Goal: Task Accomplishment & Management: Use online tool/utility

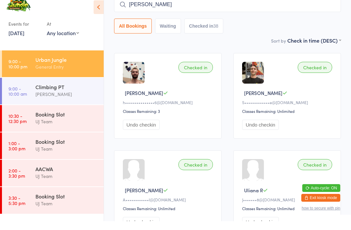
type input "[PERSON_NAME]"
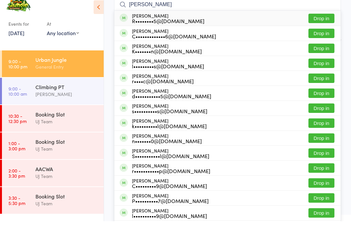
click at [323, 27] on button "Drop in" at bounding box center [322, 26] width 26 height 9
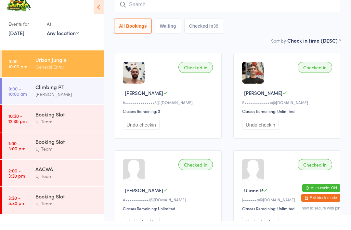
scroll to position [46, 0]
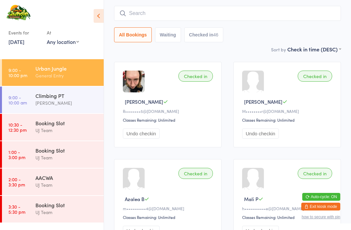
click at [299, 9] on input "search" at bounding box center [227, 13] width 227 height 15
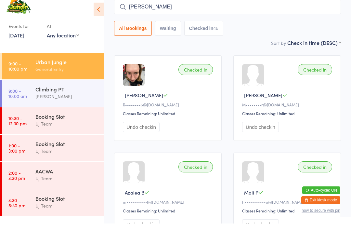
type input "[PERSON_NAME]"
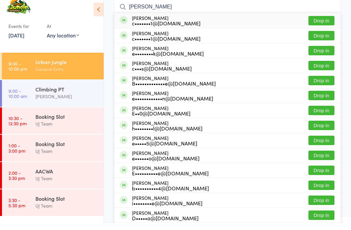
click at [271, 28] on div "[PERSON_NAME] c•••••••1@[DOMAIN_NAME] Drop in" at bounding box center [228, 27] width 226 height 15
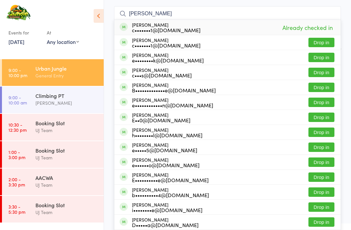
scroll to position [41, 0]
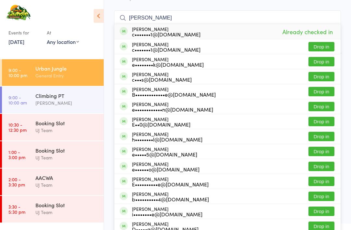
click at [334, 19] on input "[PERSON_NAME]" at bounding box center [227, 17] width 227 height 15
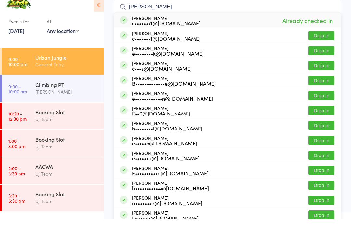
click at [255, 10] on input "[PERSON_NAME]" at bounding box center [227, 17] width 227 height 15
type input "E"
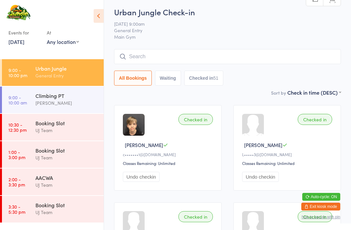
scroll to position [0, 0]
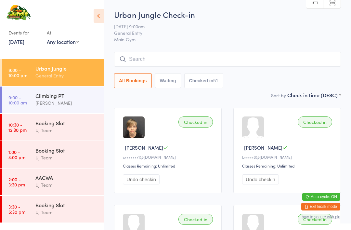
click at [204, 60] on input "search" at bounding box center [227, 59] width 227 height 15
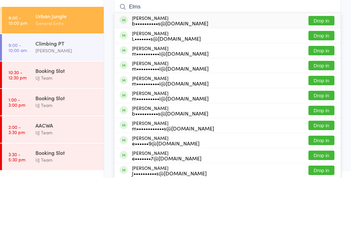
type input "Elms"
click at [316, 83] on button "Drop in" at bounding box center [322, 87] width 26 height 9
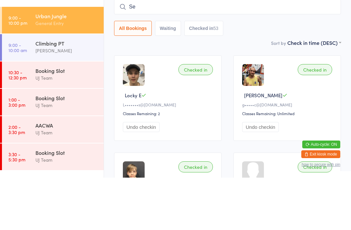
type input "S"
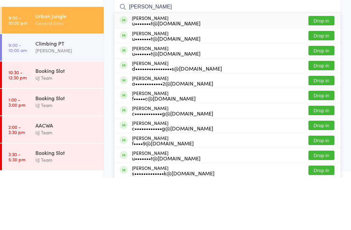
type input "[PERSON_NAME]"
click at [324, 68] on button "Drop in" at bounding box center [322, 72] width 26 height 9
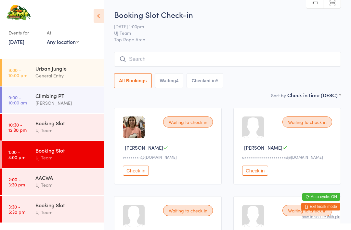
click at [54, 71] on div "Urban Jungle" at bounding box center [66, 68] width 63 height 7
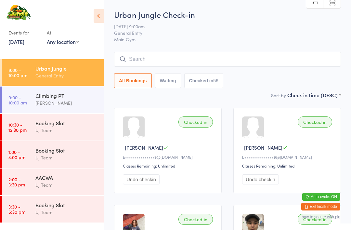
click at [139, 60] on input "search" at bounding box center [227, 59] width 227 height 15
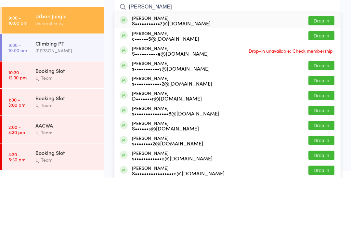
type input "[PERSON_NAME]"
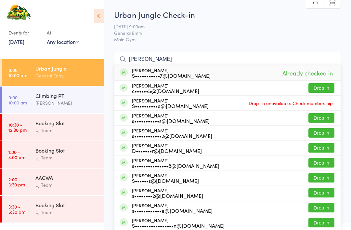
type input "[PERSON_NAME]"
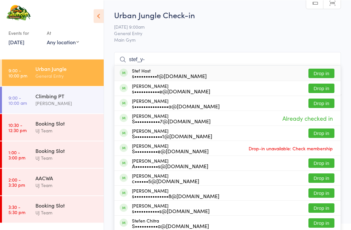
type input "stef_y"
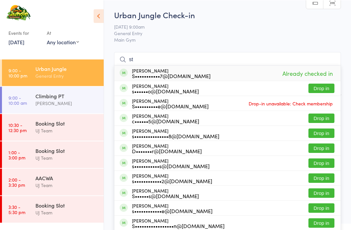
type input "s"
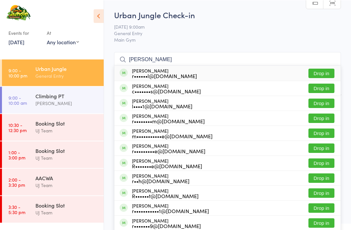
type input "[PERSON_NAME]"
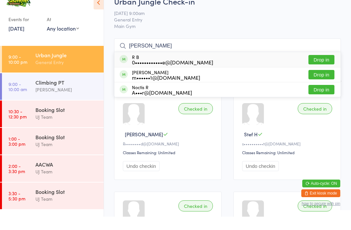
type input "[PERSON_NAME]"
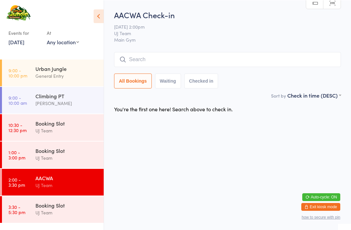
click at [58, 77] on div "General Entry" at bounding box center [66, 75] width 63 height 7
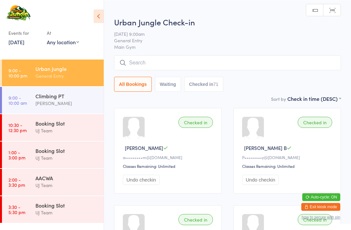
click at [185, 61] on input "search" at bounding box center [227, 62] width 227 height 15
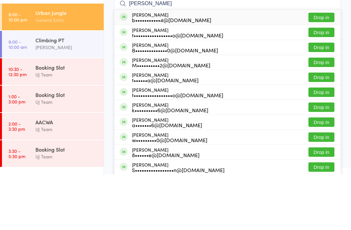
type input "[PERSON_NAME]"
click at [332, 68] on button "Drop in" at bounding box center [322, 72] width 26 height 9
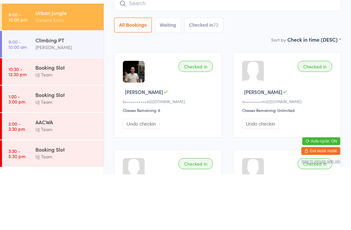
scroll to position [56, 0]
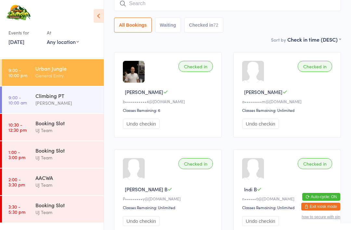
click at [61, 69] on div "Urban Jungle" at bounding box center [66, 68] width 63 height 7
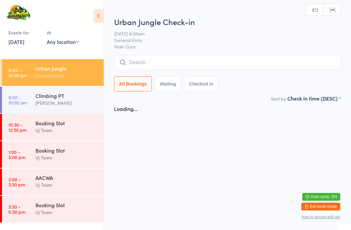
scroll to position [0, 0]
click at [144, 61] on input "search" at bounding box center [227, 62] width 227 height 15
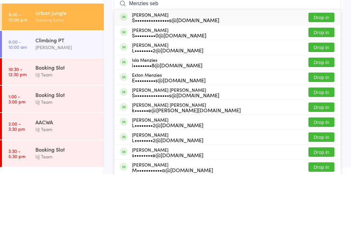
type input "Menzies seb"
click at [324, 68] on button "Drop in" at bounding box center [322, 72] width 26 height 9
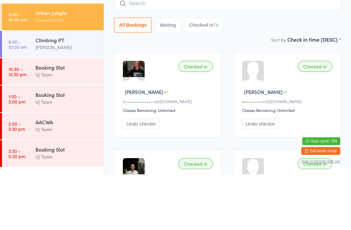
click at [74, 59] on div "Urban Jungle General Entry" at bounding box center [69, 72] width 68 height 26
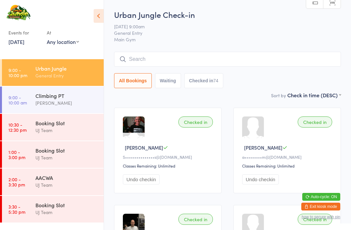
click at [235, 57] on input "search" at bounding box center [227, 59] width 227 height 15
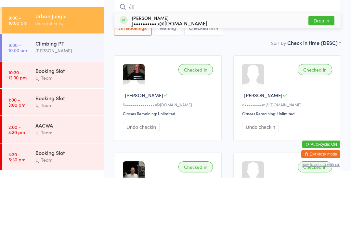
type input "Jc"
click at [329, 68] on button "Drop in" at bounding box center [322, 72] width 26 height 9
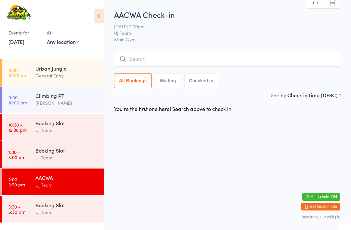
click at [79, 57] on aside "Events for [DATE] [DATE] [DATE] Sun Mon Tue Wed Thu Fri Sat 36 31 01 02 03 04 0…" at bounding box center [52, 115] width 104 height 230
click at [83, 67] on div "Urban Jungle" at bounding box center [66, 68] width 63 height 7
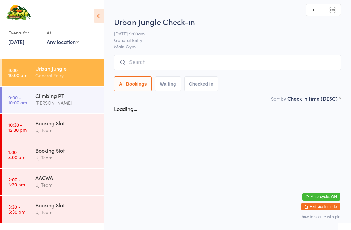
click at [251, 61] on input "search" at bounding box center [227, 62] width 227 height 15
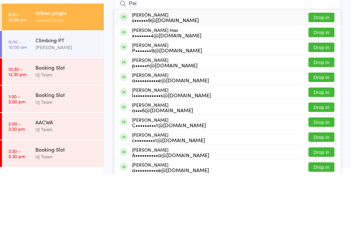
type input "Pei"
click at [328, 83] on button "Drop in" at bounding box center [322, 87] width 26 height 9
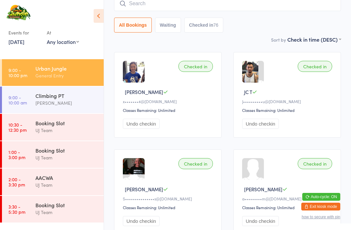
click at [173, 5] on input "search" at bounding box center [227, 3] width 227 height 15
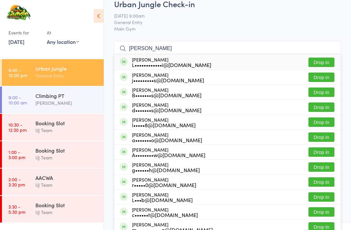
scroll to position [0, 0]
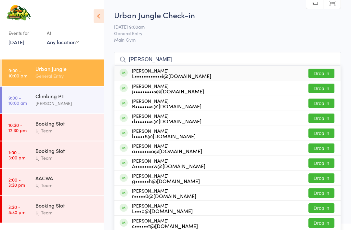
type input "[PERSON_NAME]"
click at [71, 15] on div at bounding box center [48, 14] width 81 height 15
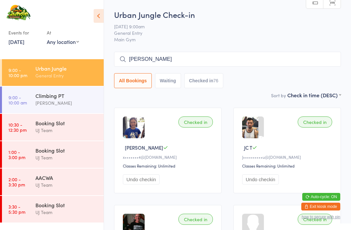
click at [95, 13] on icon at bounding box center [99, 16] width 10 height 14
